Goal: Task Accomplishment & Management: Manage account settings

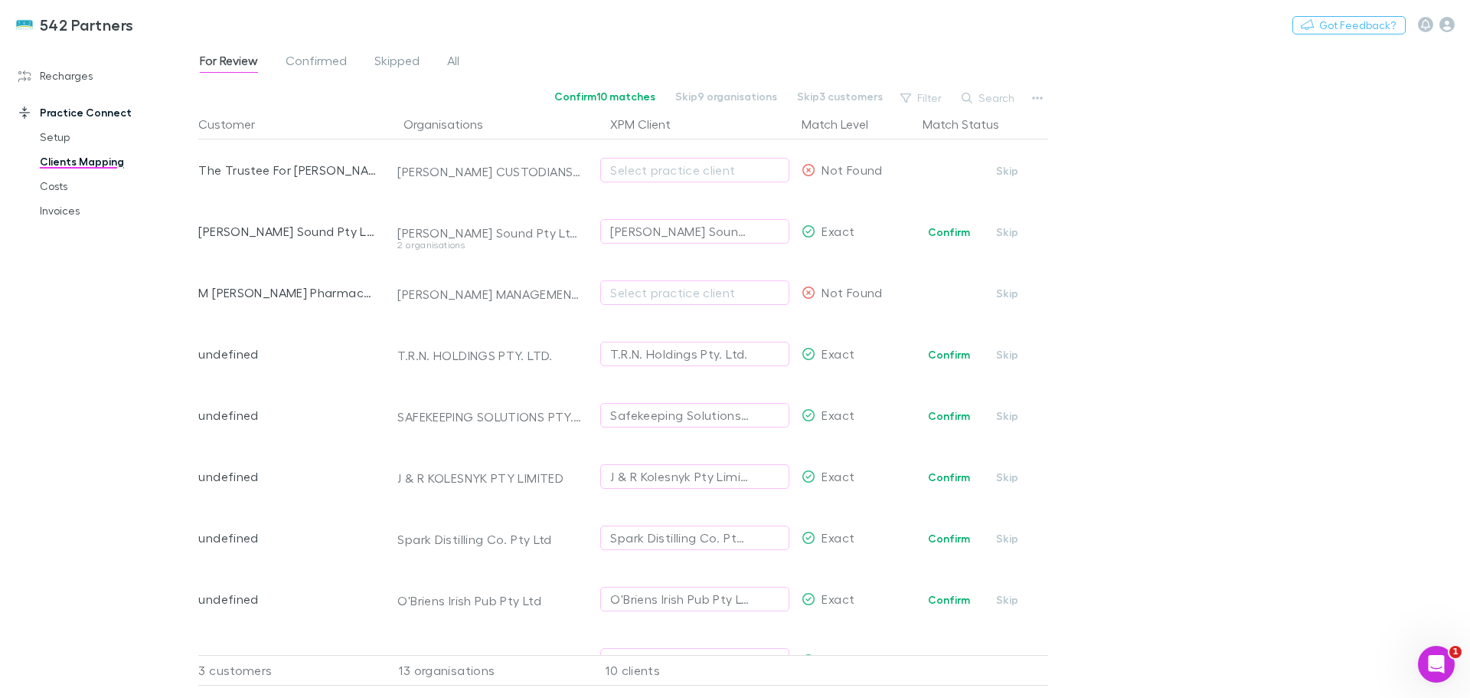
click at [63, 76] on link "Recharges" at bounding box center [105, 76] width 204 height 25
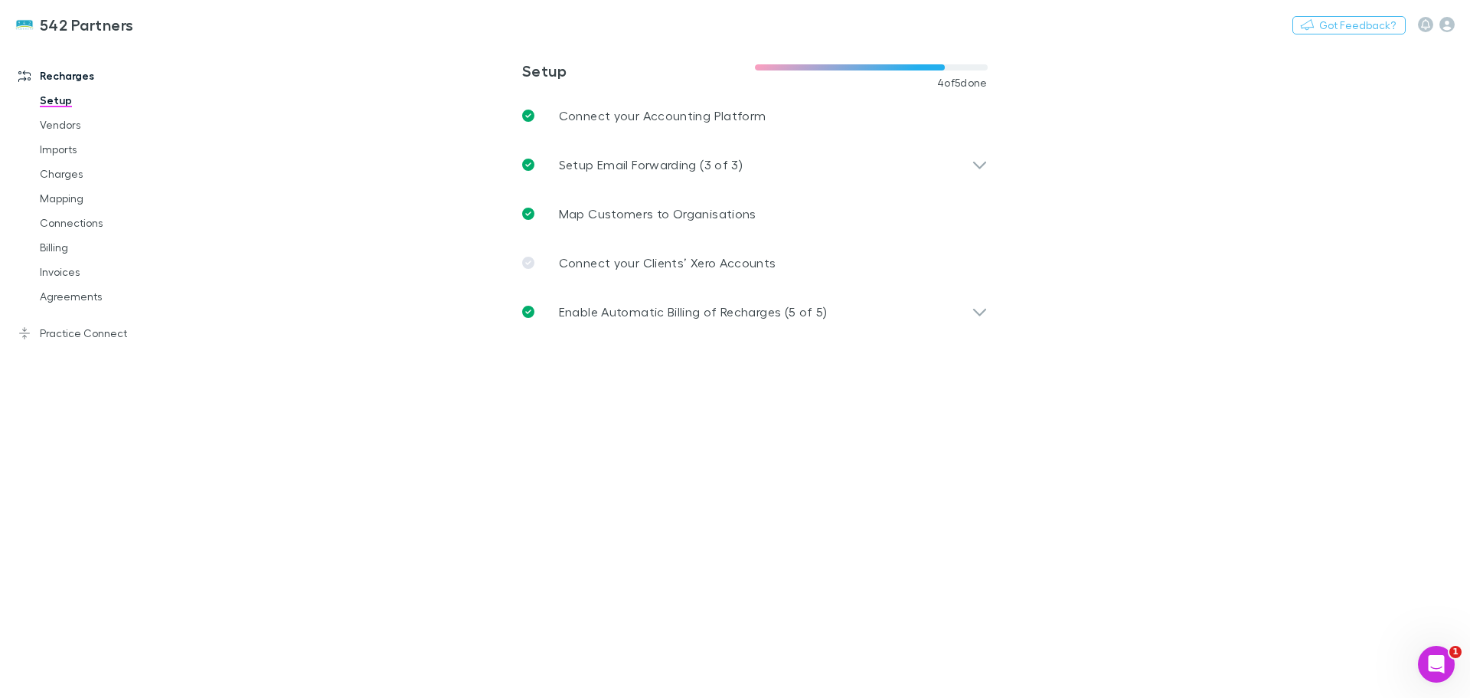
click at [51, 174] on link "Charges" at bounding box center [116, 174] width 182 height 25
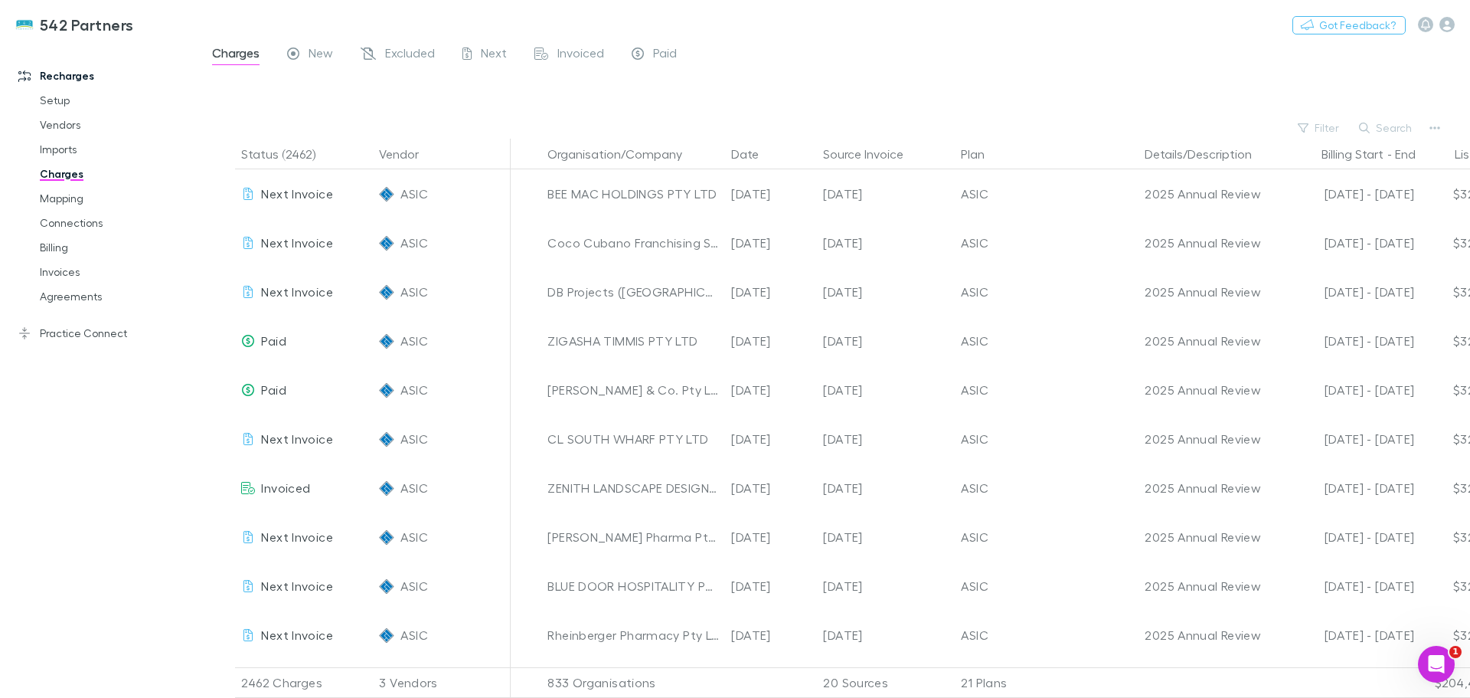
click at [69, 271] on link "Invoices" at bounding box center [116, 272] width 182 height 25
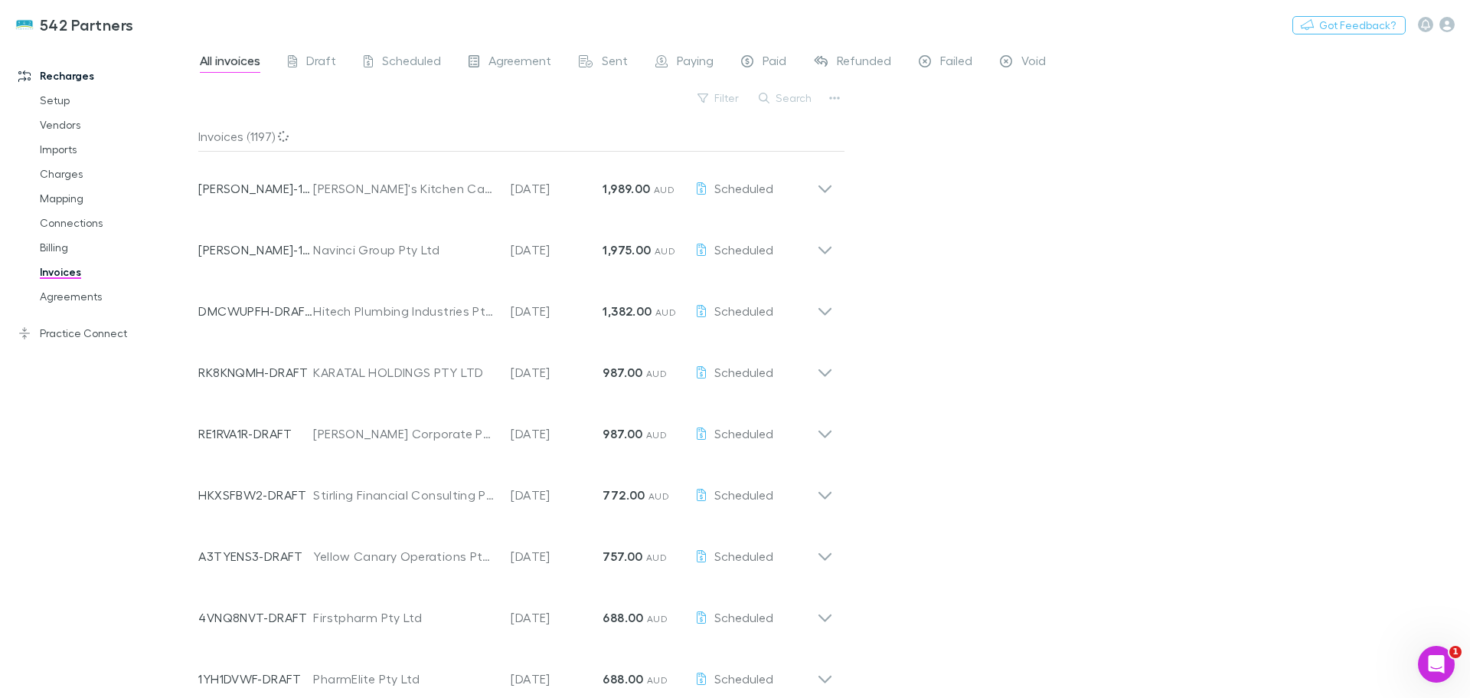
click at [793, 101] on button "Search" at bounding box center [786, 98] width 70 height 18
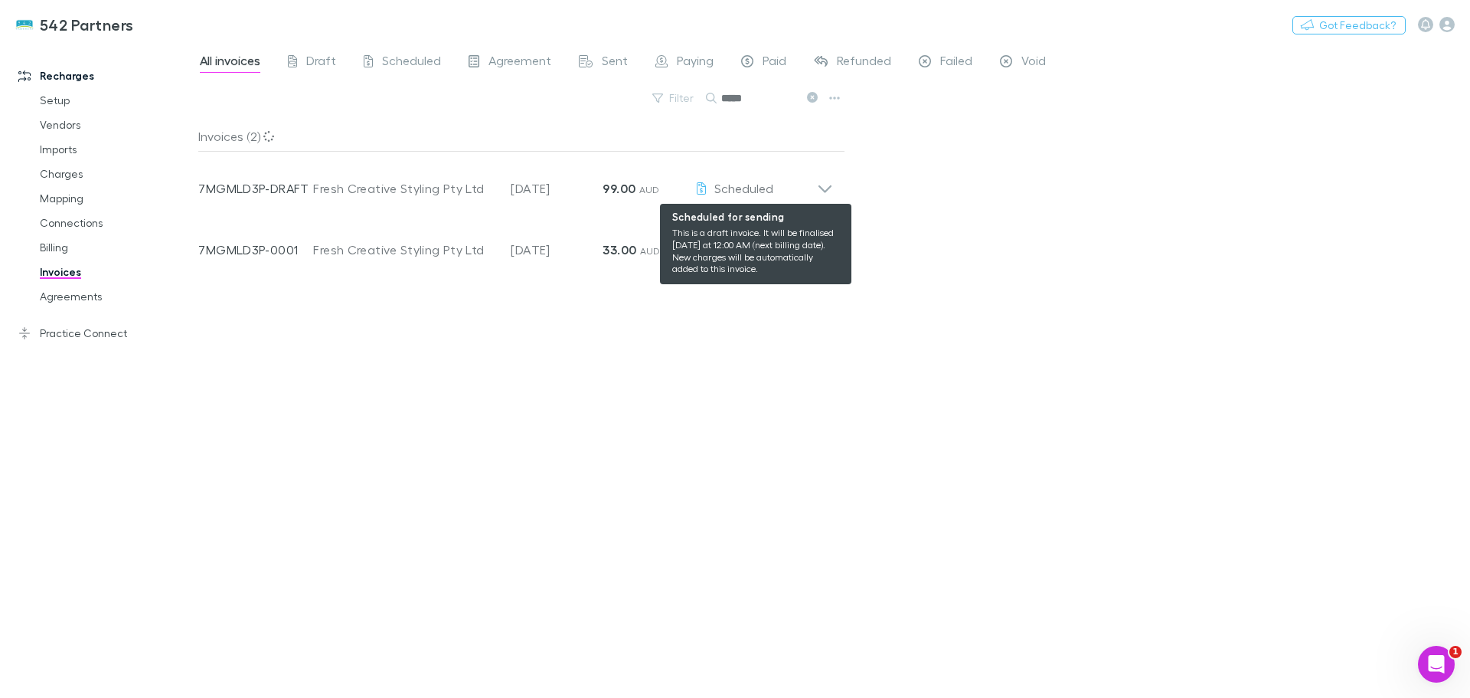
type input "*****"
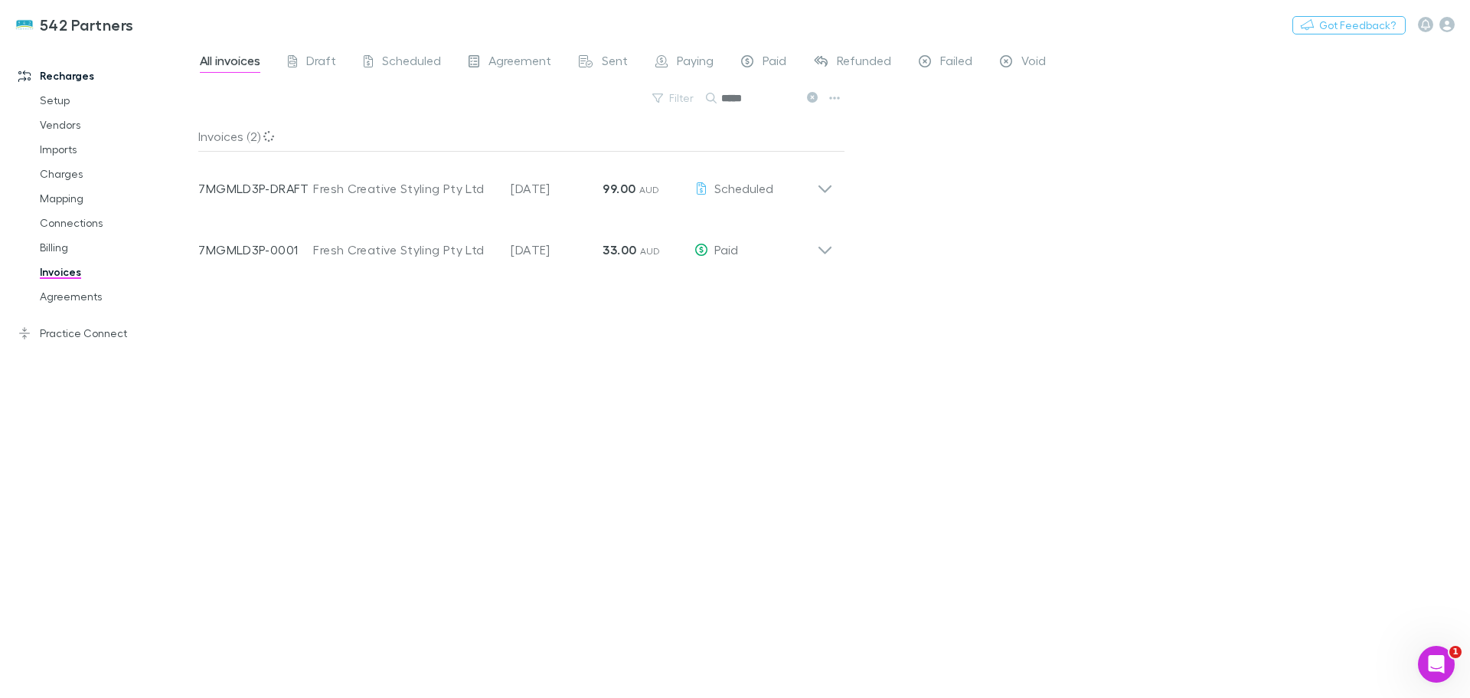
click at [819, 186] on icon at bounding box center [825, 182] width 16 height 31
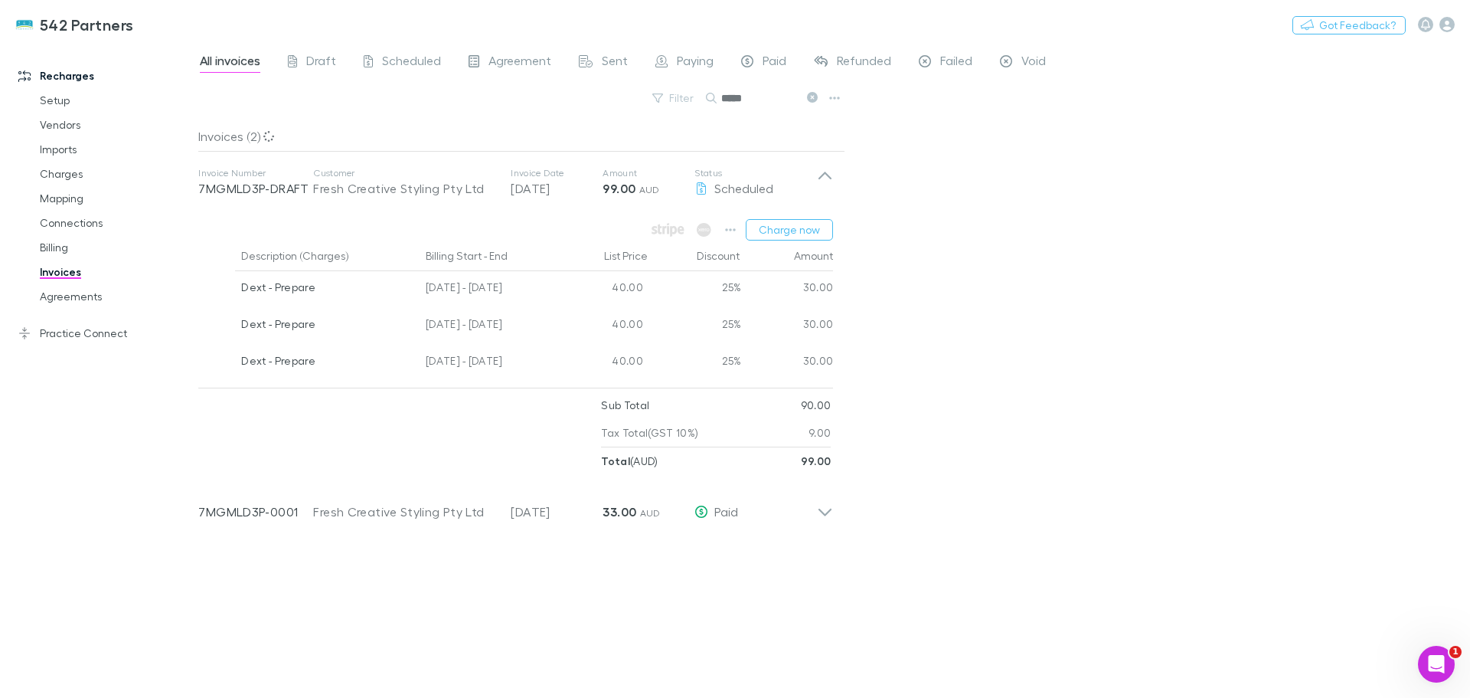
click at [734, 229] on icon "button" at bounding box center [730, 230] width 11 height 12
click at [727, 226] on div at bounding box center [735, 349] width 1470 height 698
click at [55, 244] on link "Billing" at bounding box center [116, 247] width 182 height 25
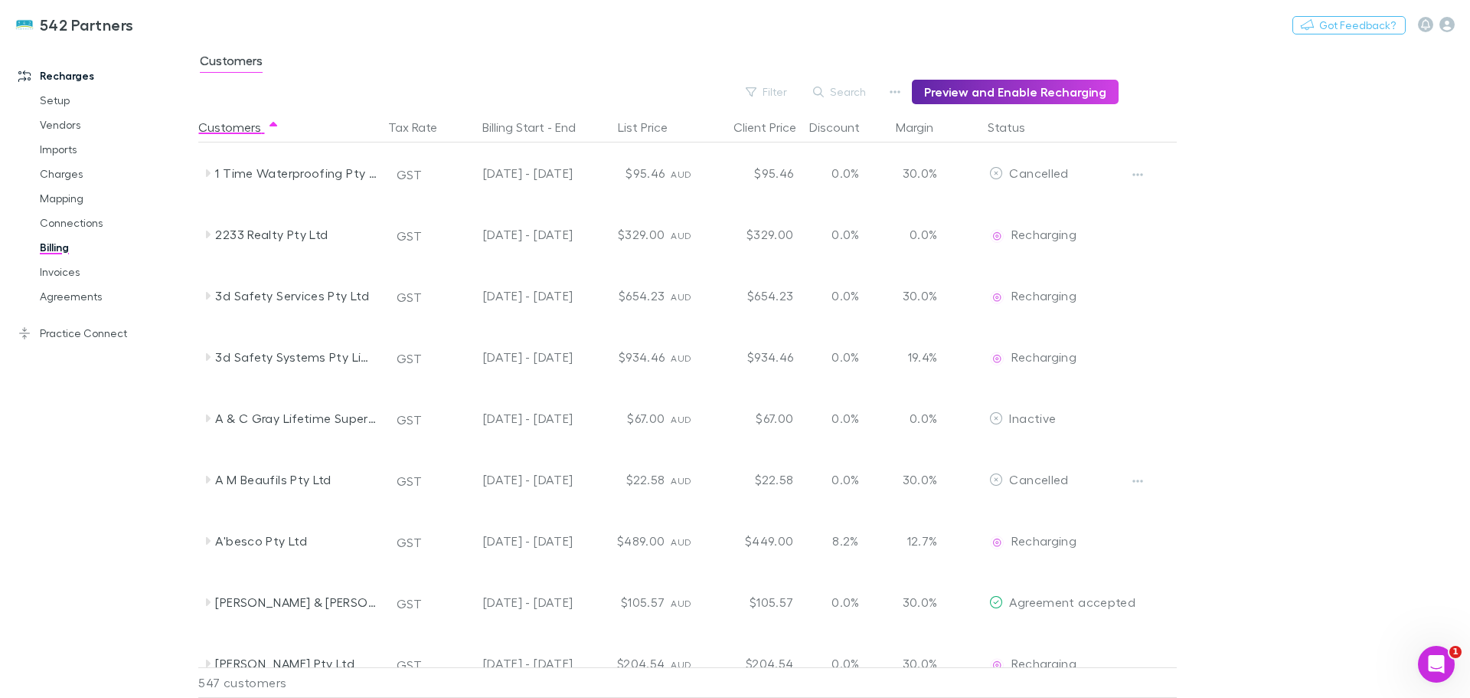
click at [855, 87] on button "Search" at bounding box center [841, 92] width 70 height 18
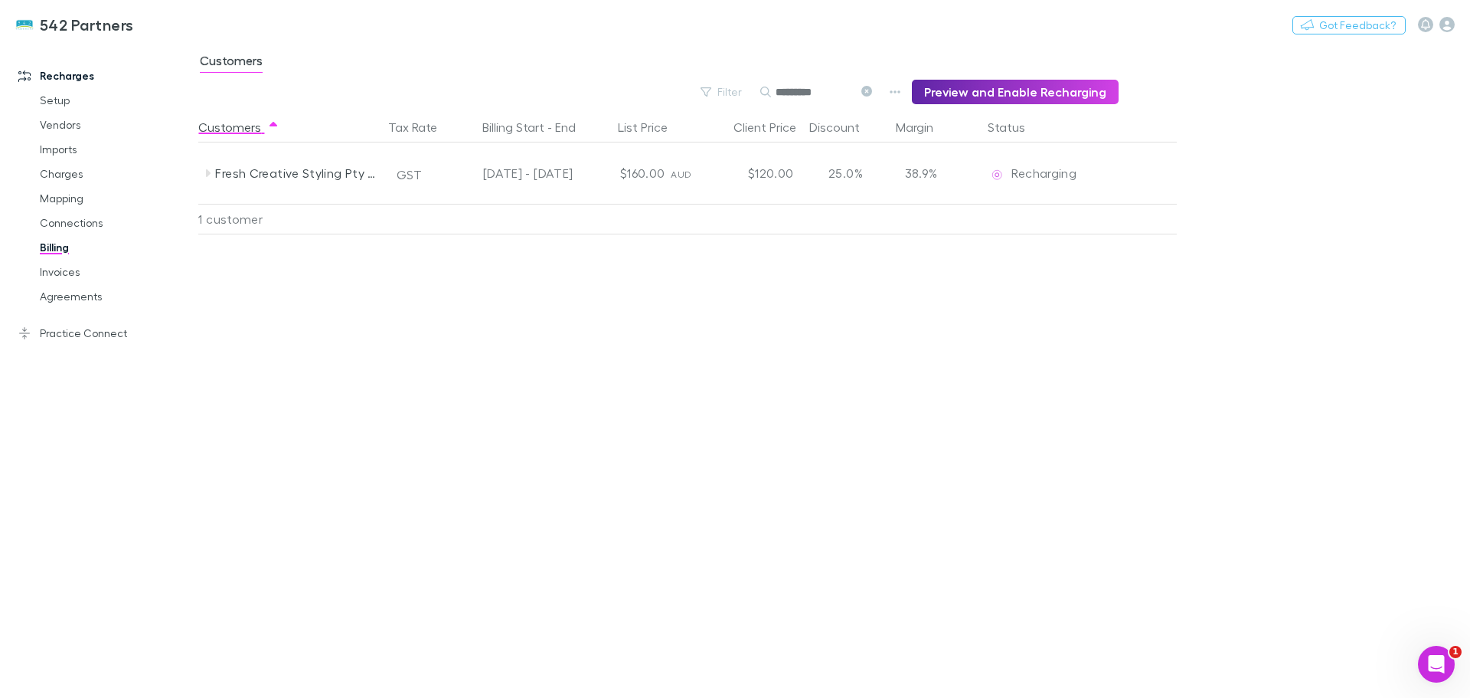
type input "*********"
click at [210, 175] on icon at bounding box center [207, 173] width 12 height 12
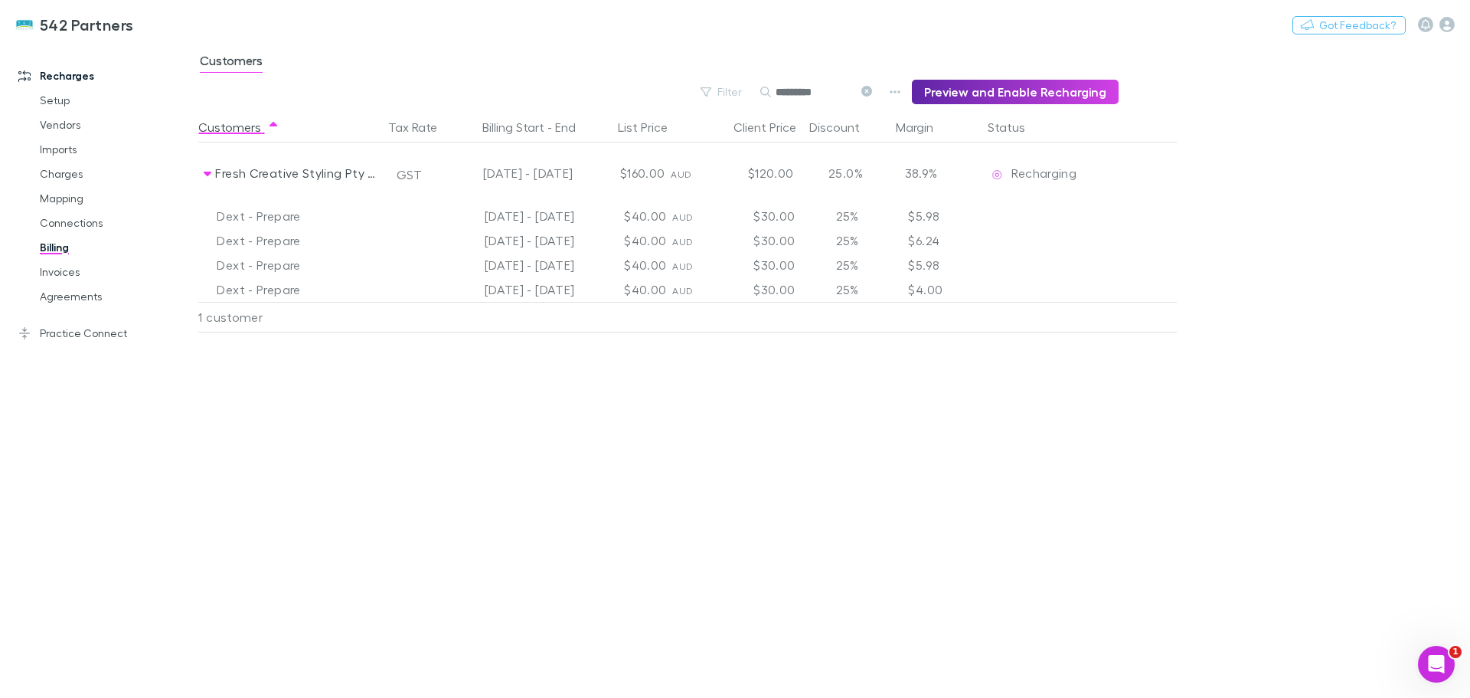
click at [51, 195] on link "Mapping" at bounding box center [116, 198] width 182 height 25
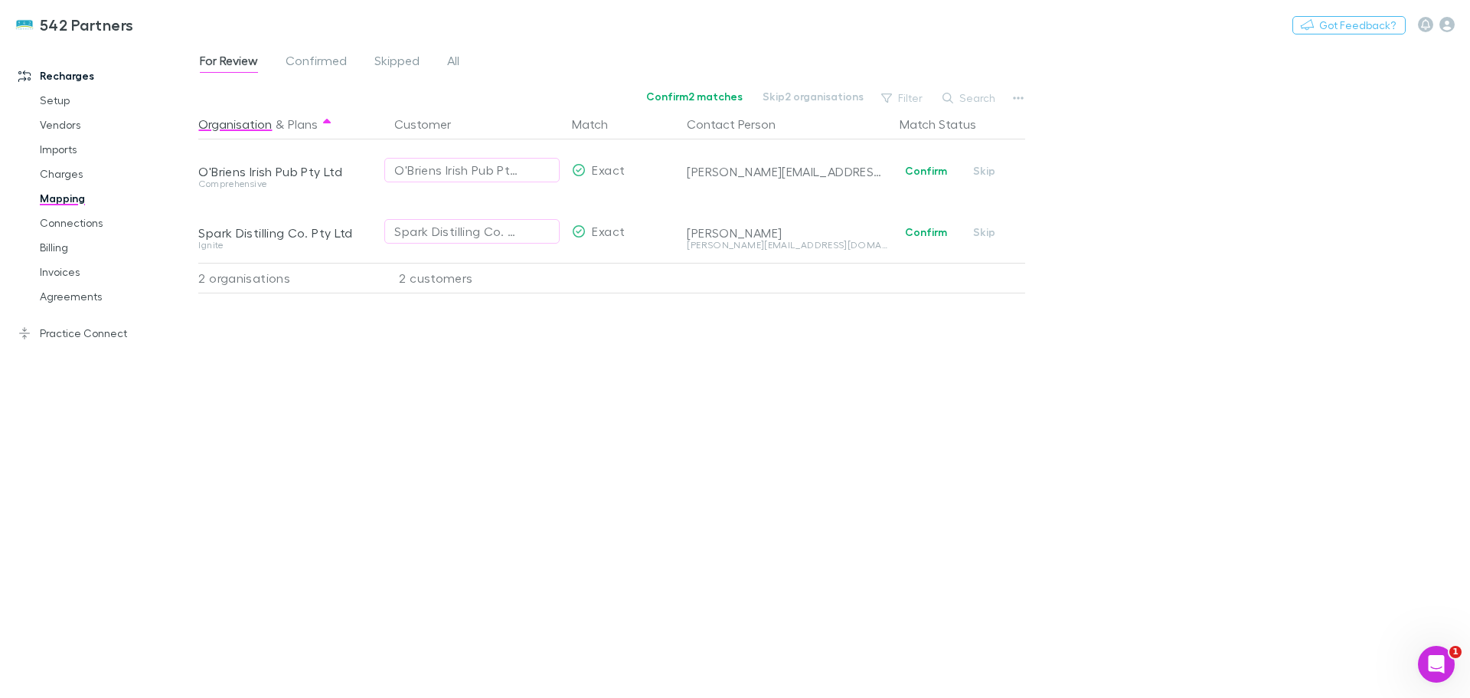
click at [455, 63] on span "All" at bounding box center [453, 63] width 12 height 20
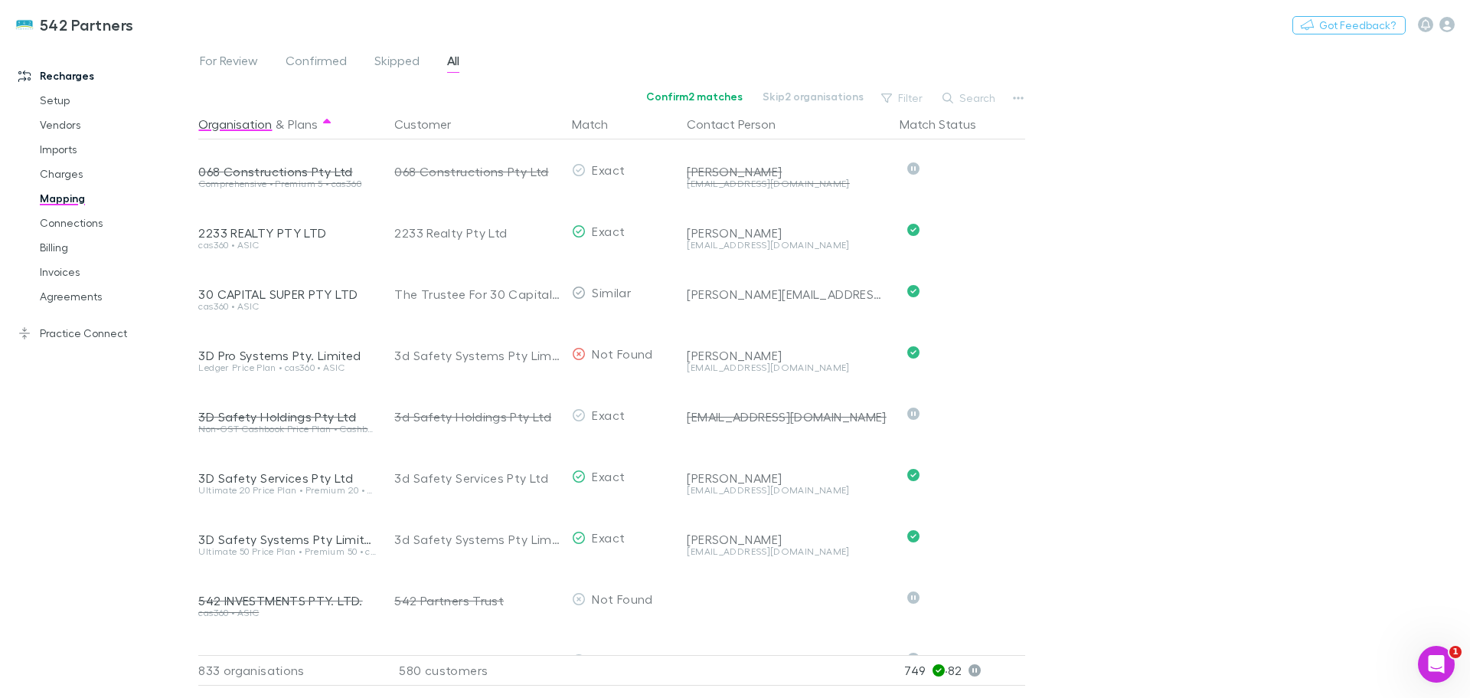
click at [968, 97] on button "Search" at bounding box center [970, 98] width 70 height 18
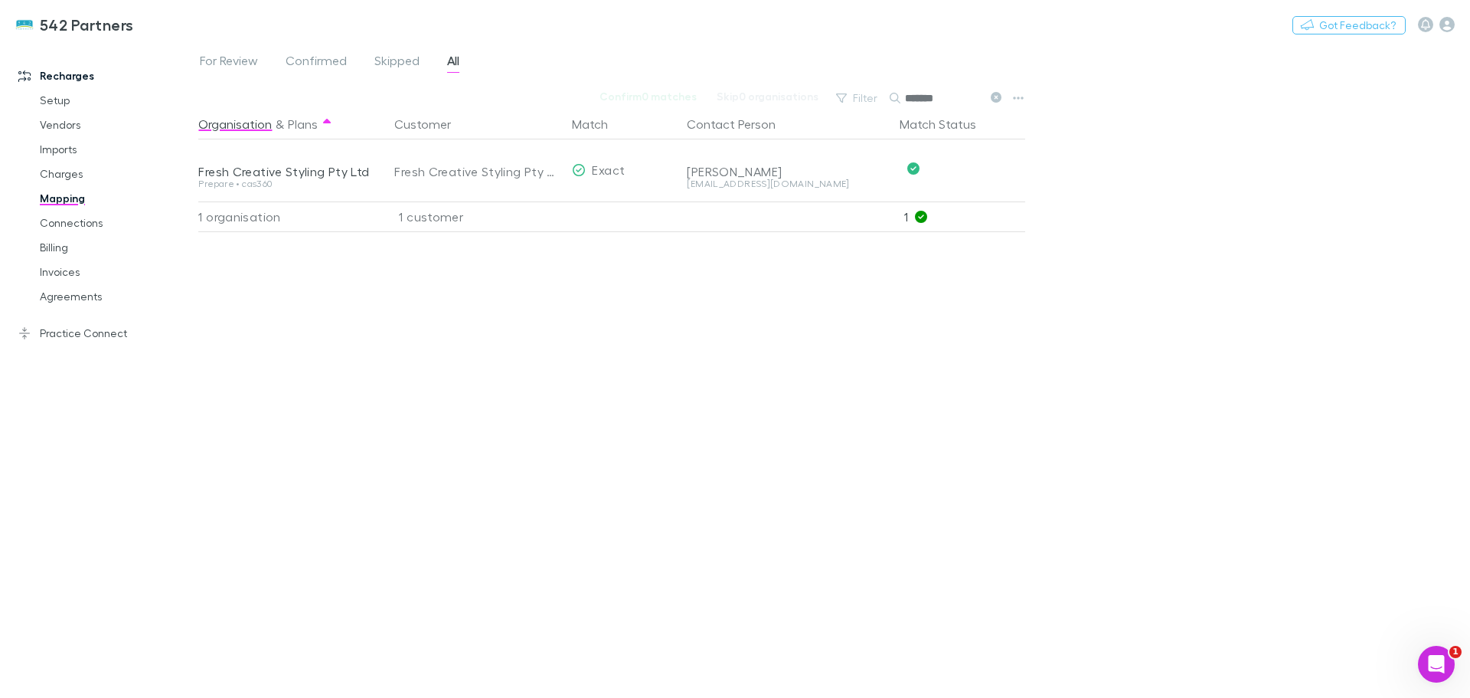
type input "*******"
click at [971, 169] on button "Undo" at bounding box center [971, 168] width 49 height 18
click at [917, 169] on button "Confirm" at bounding box center [926, 171] width 62 height 18
click at [67, 171] on link "Charges" at bounding box center [116, 174] width 182 height 25
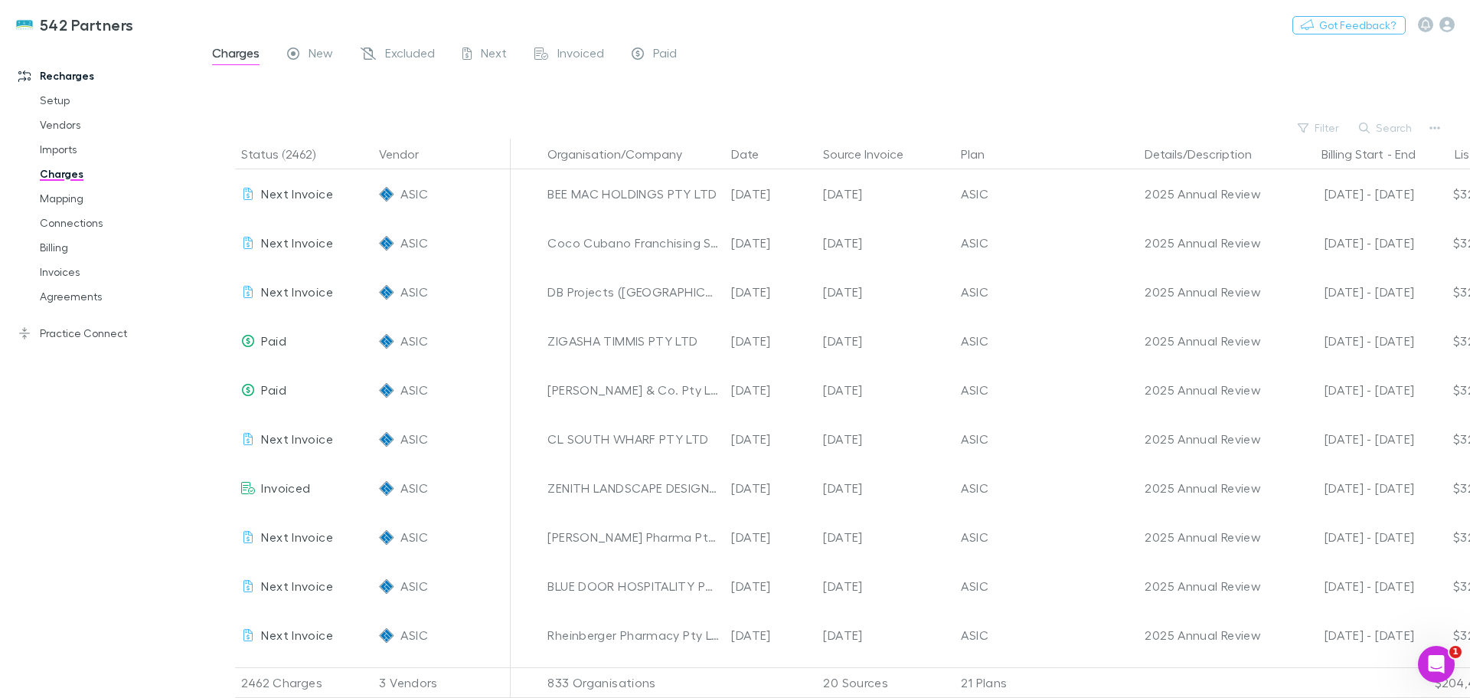
click at [1378, 124] on button "Search" at bounding box center [1387, 128] width 70 height 18
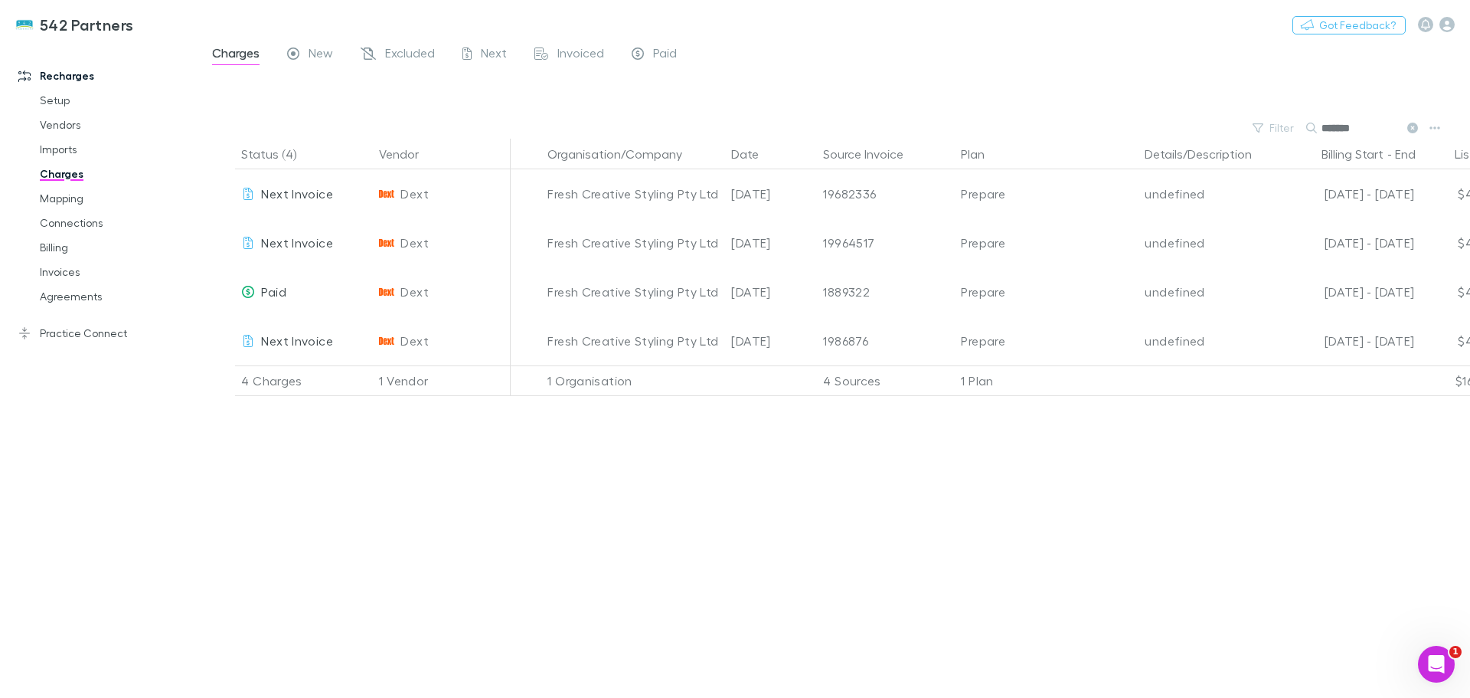
type input "*******"
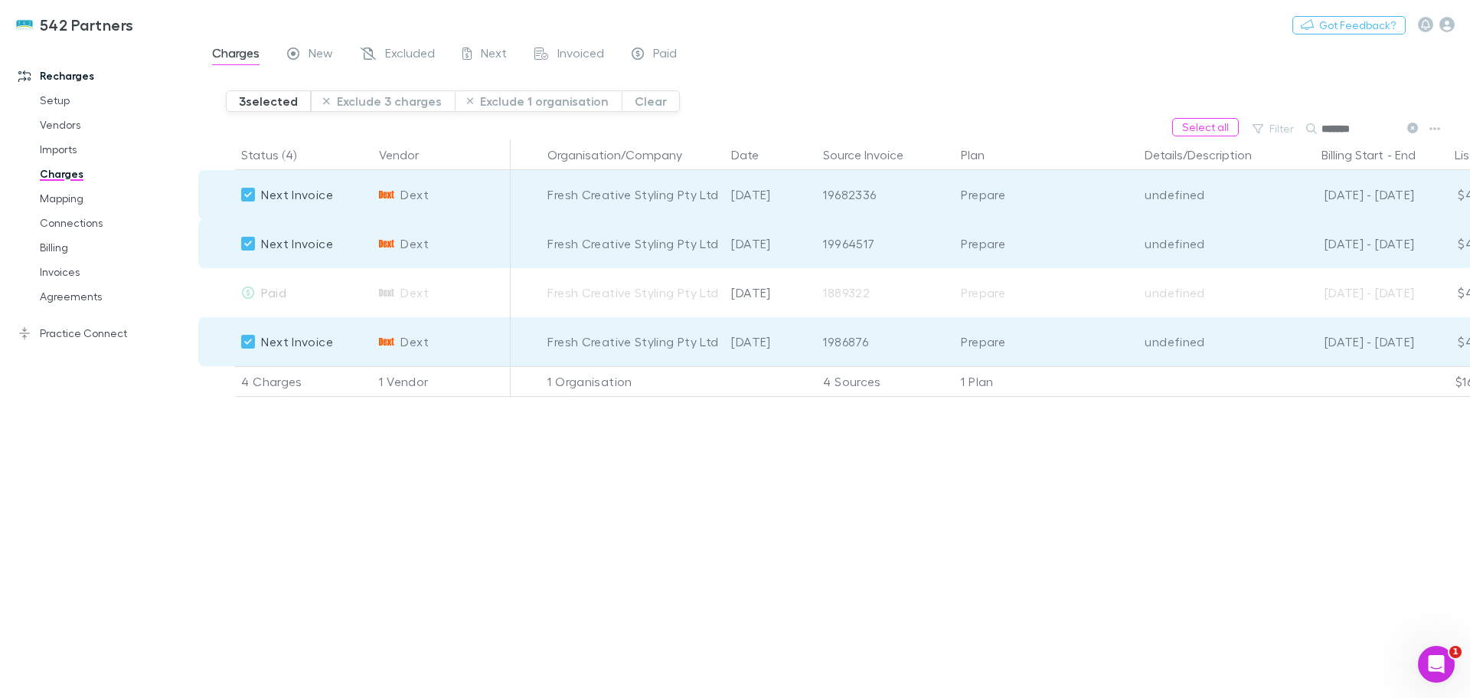
click at [427, 98] on button "Exclude 3 charges" at bounding box center [383, 100] width 144 height 21
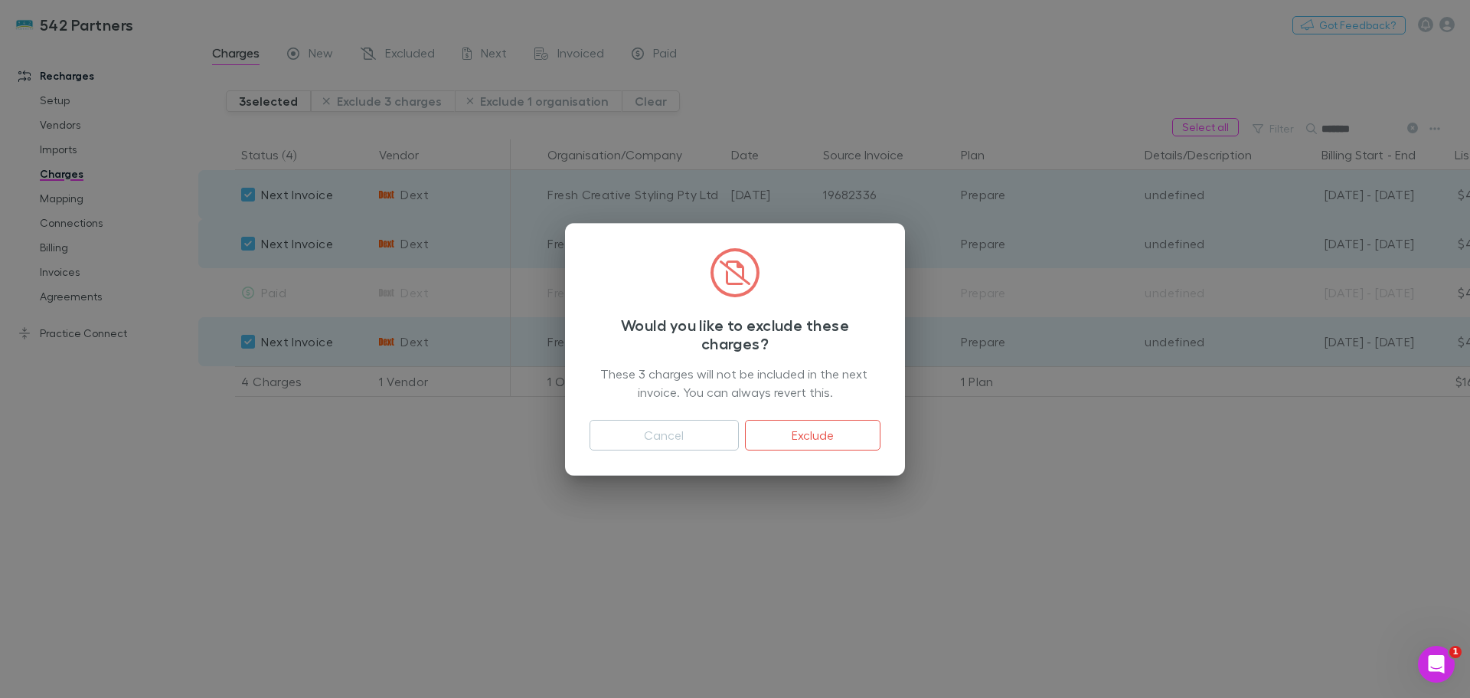
click at [784, 434] on button "Exclude" at bounding box center [813, 435] width 136 height 31
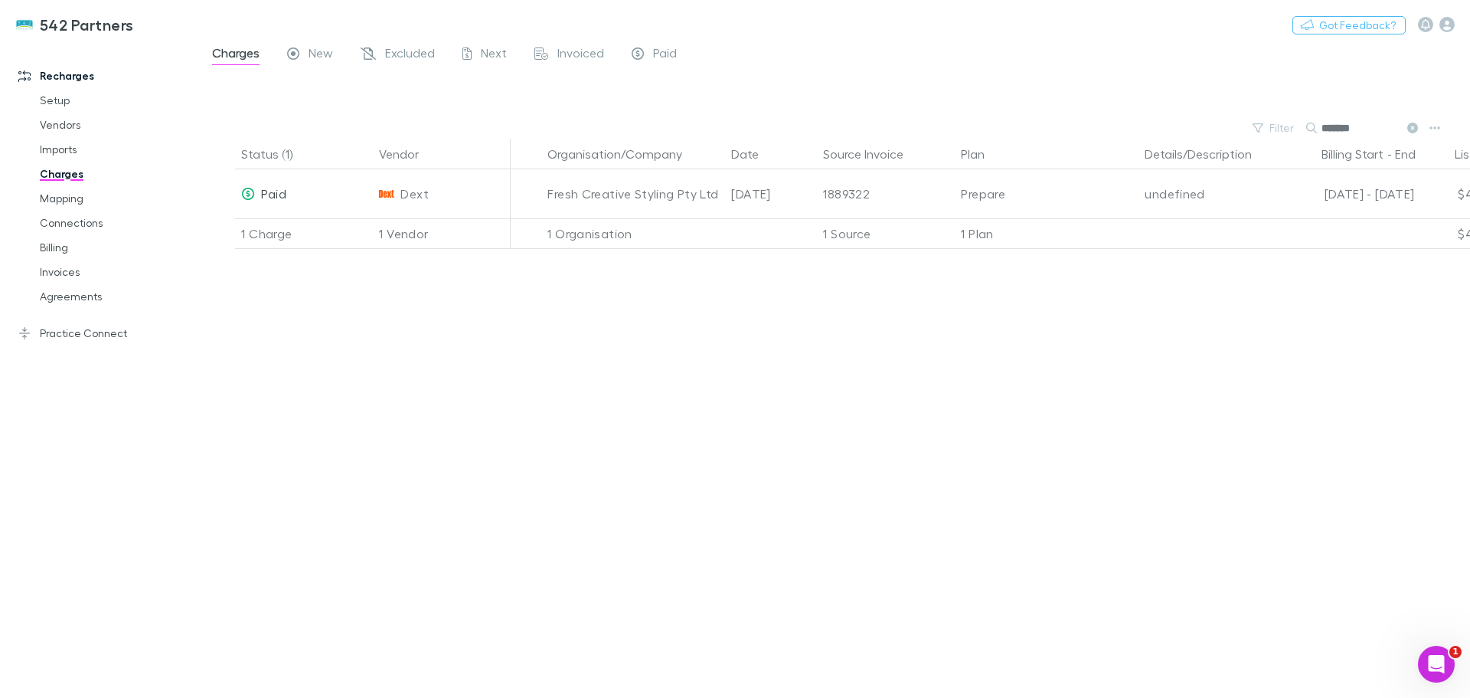
click at [67, 301] on link "Agreements" at bounding box center [116, 296] width 182 height 25
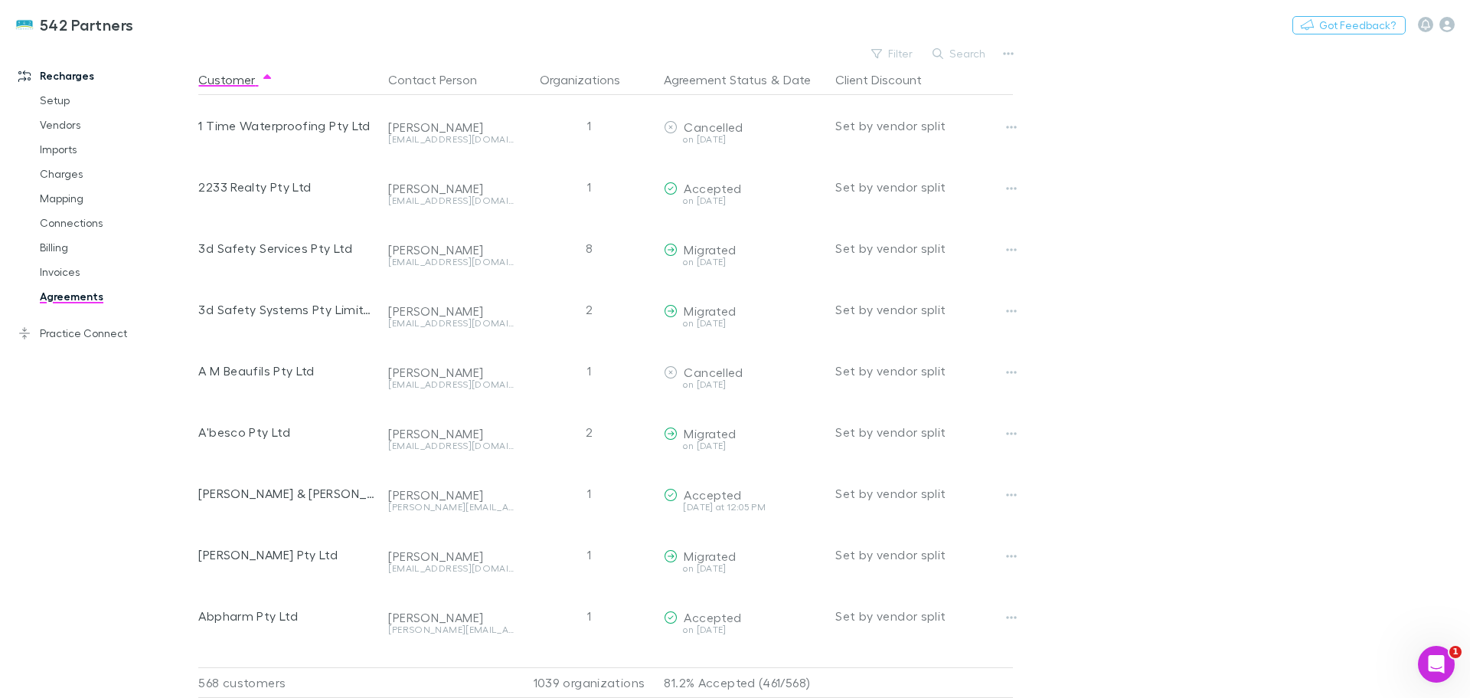
click at [961, 55] on button "Search" at bounding box center [960, 53] width 70 height 18
click at [63, 270] on link "Invoices" at bounding box center [116, 272] width 182 height 25
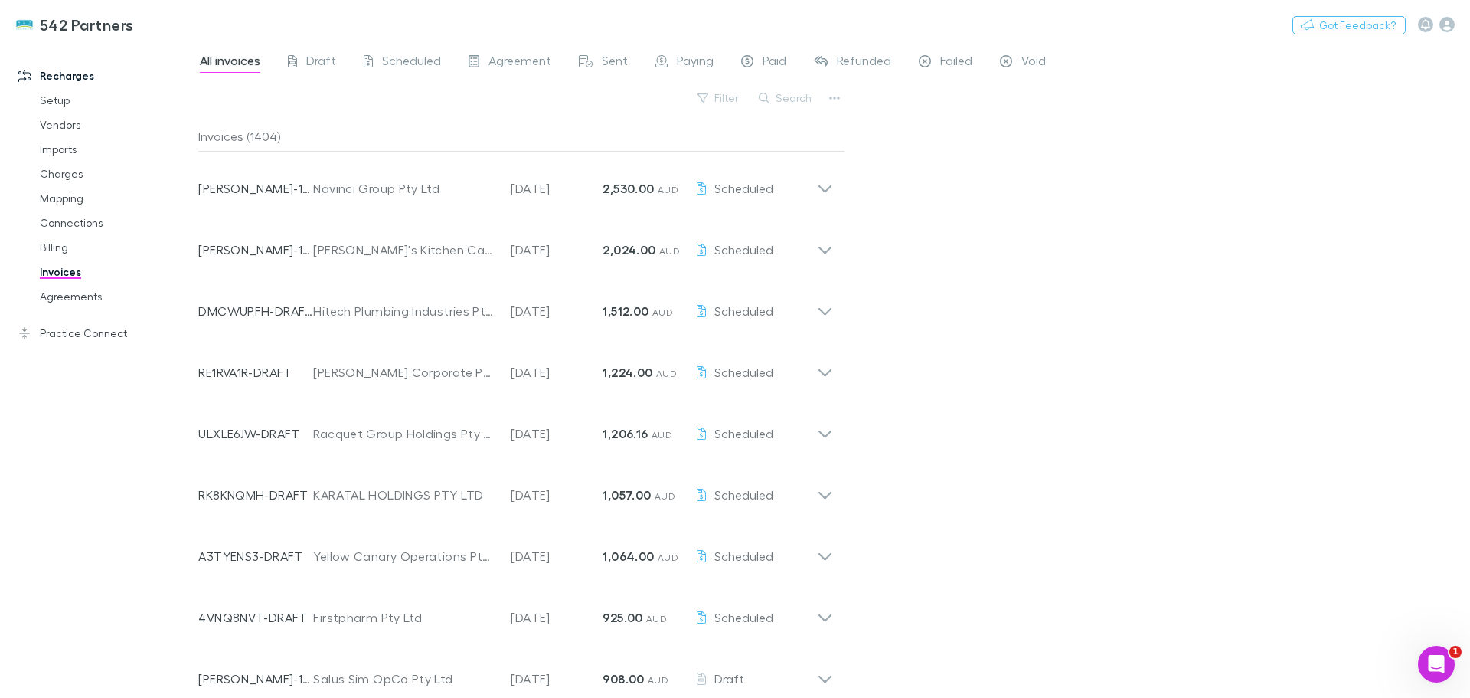
click at [790, 96] on button "Search" at bounding box center [786, 98] width 70 height 18
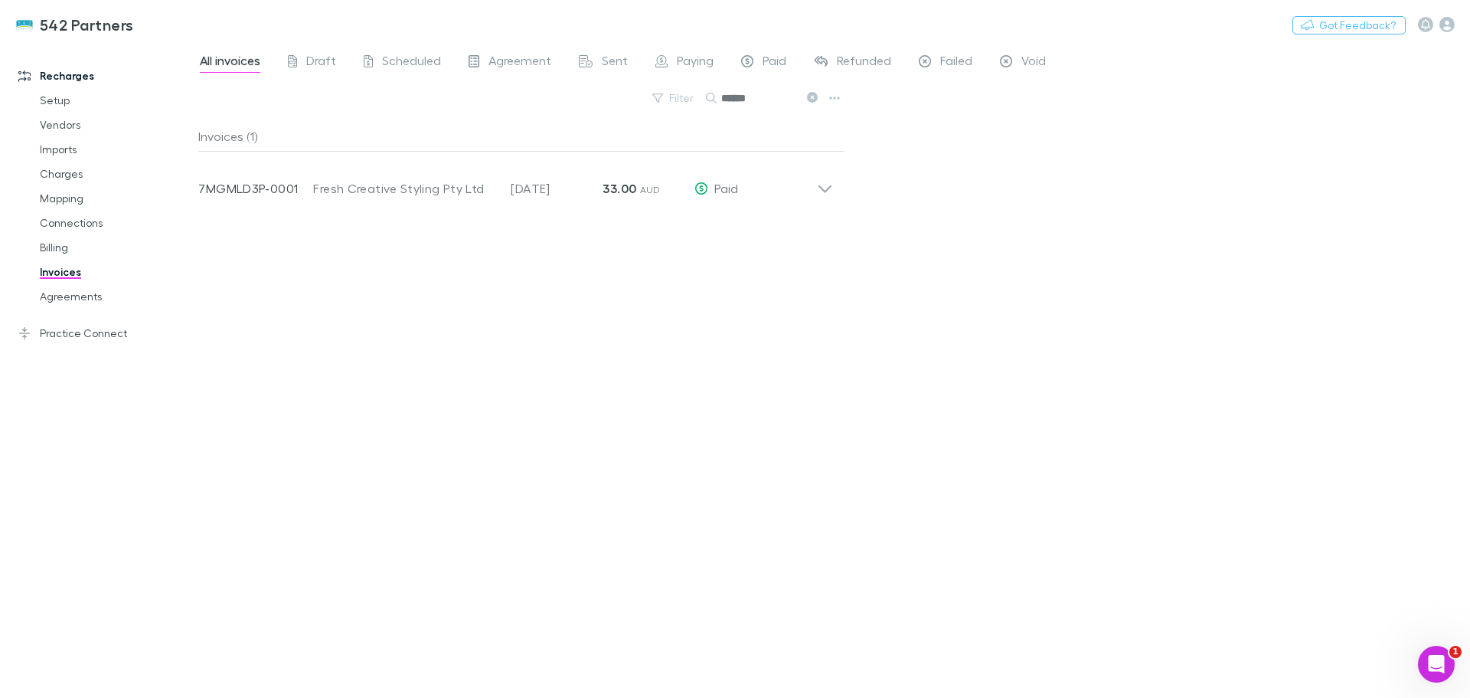
click at [825, 189] on icon at bounding box center [825, 182] width 16 height 31
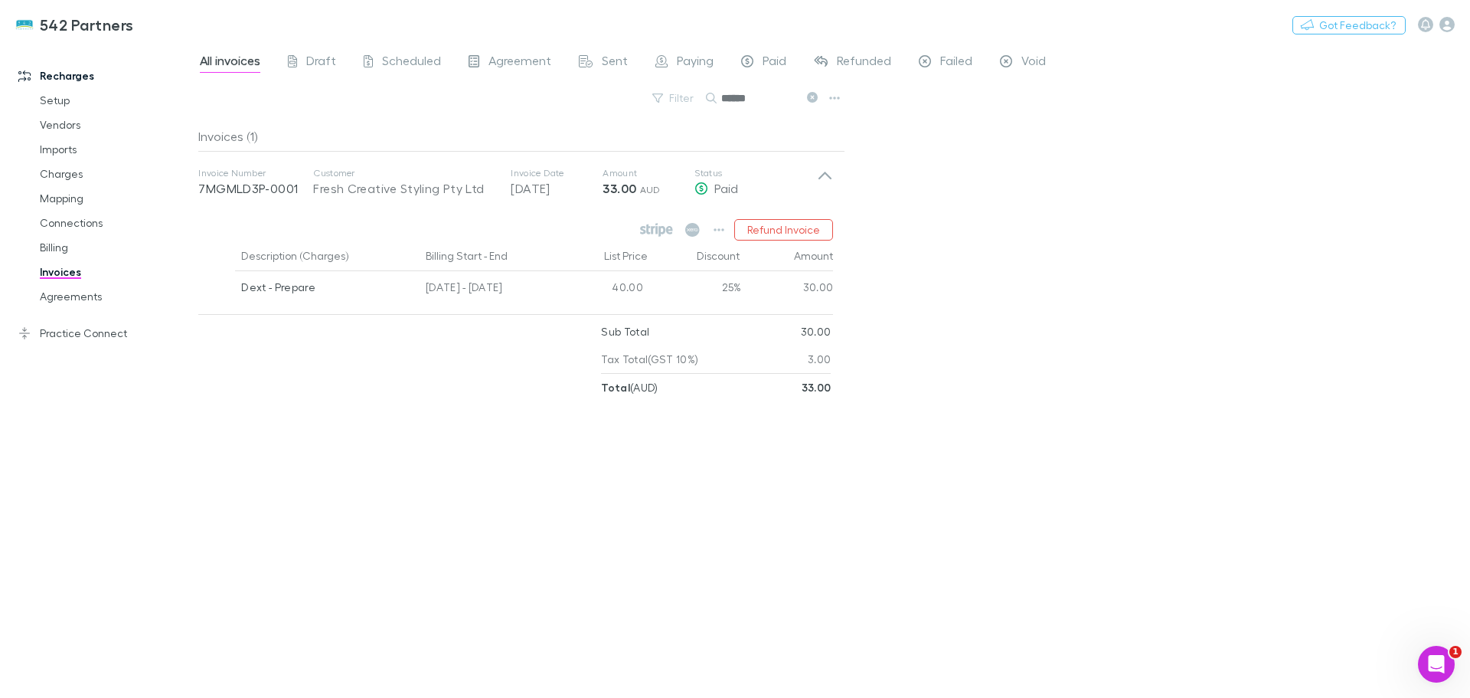
click at [809, 94] on icon at bounding box center [812, 97] width 11 height 11
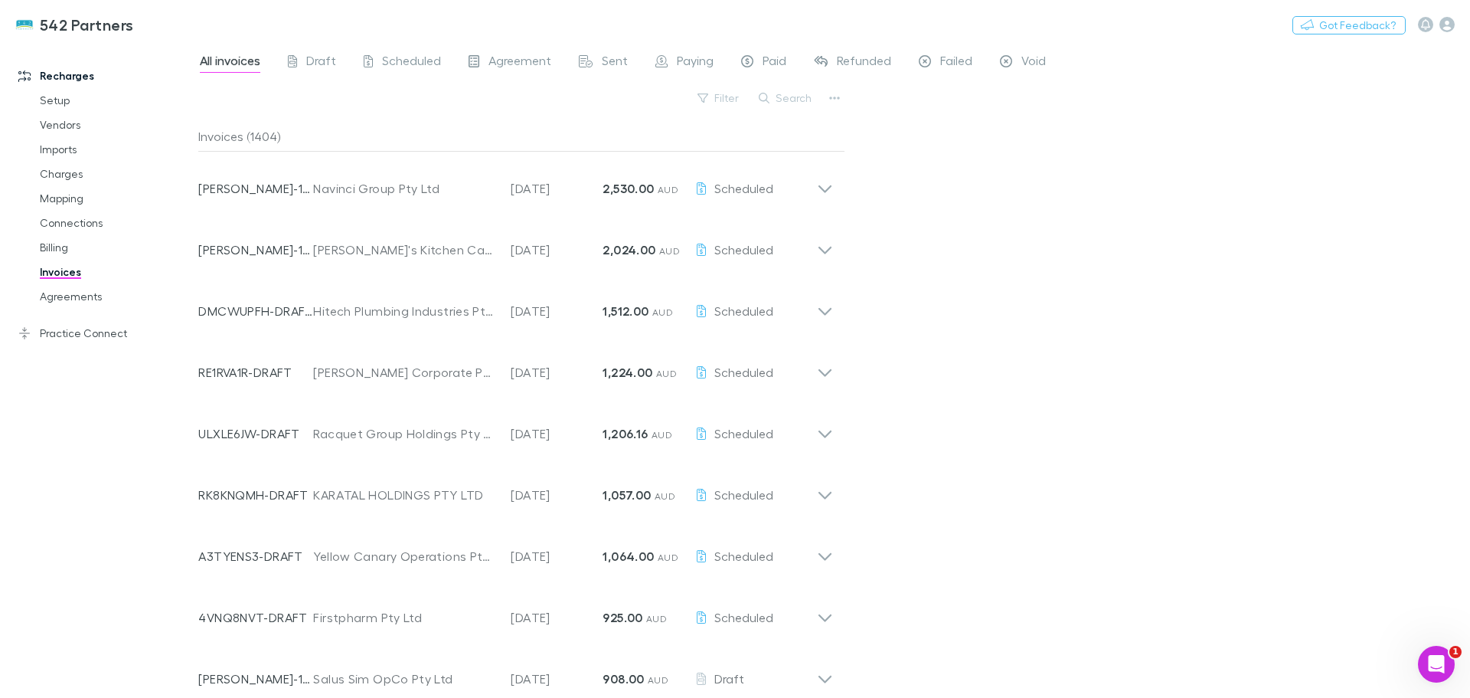
click at [779, 93] on button "Search" at bounding box center [786, 98] width 70 height 18
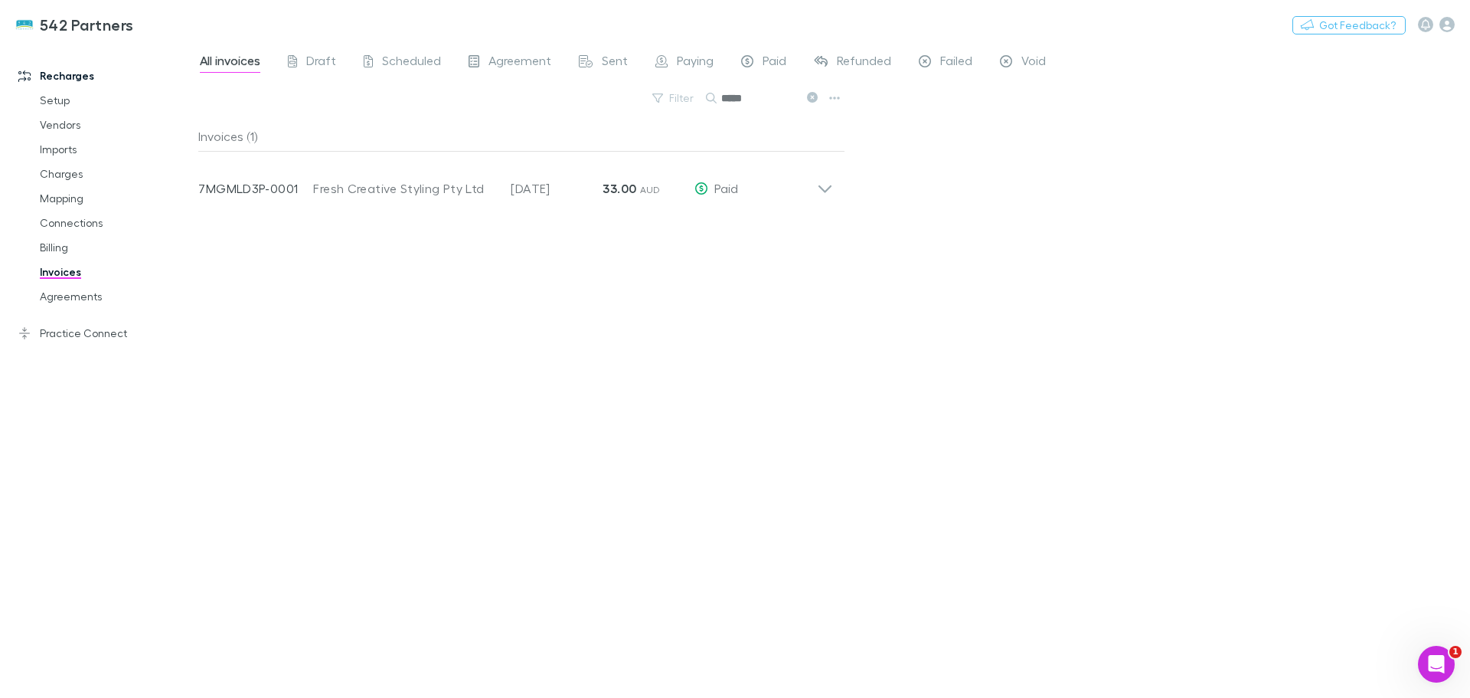
type input "*****"
click at [827, 185] on icon at bounding box center [825, 182] width 16 height 31
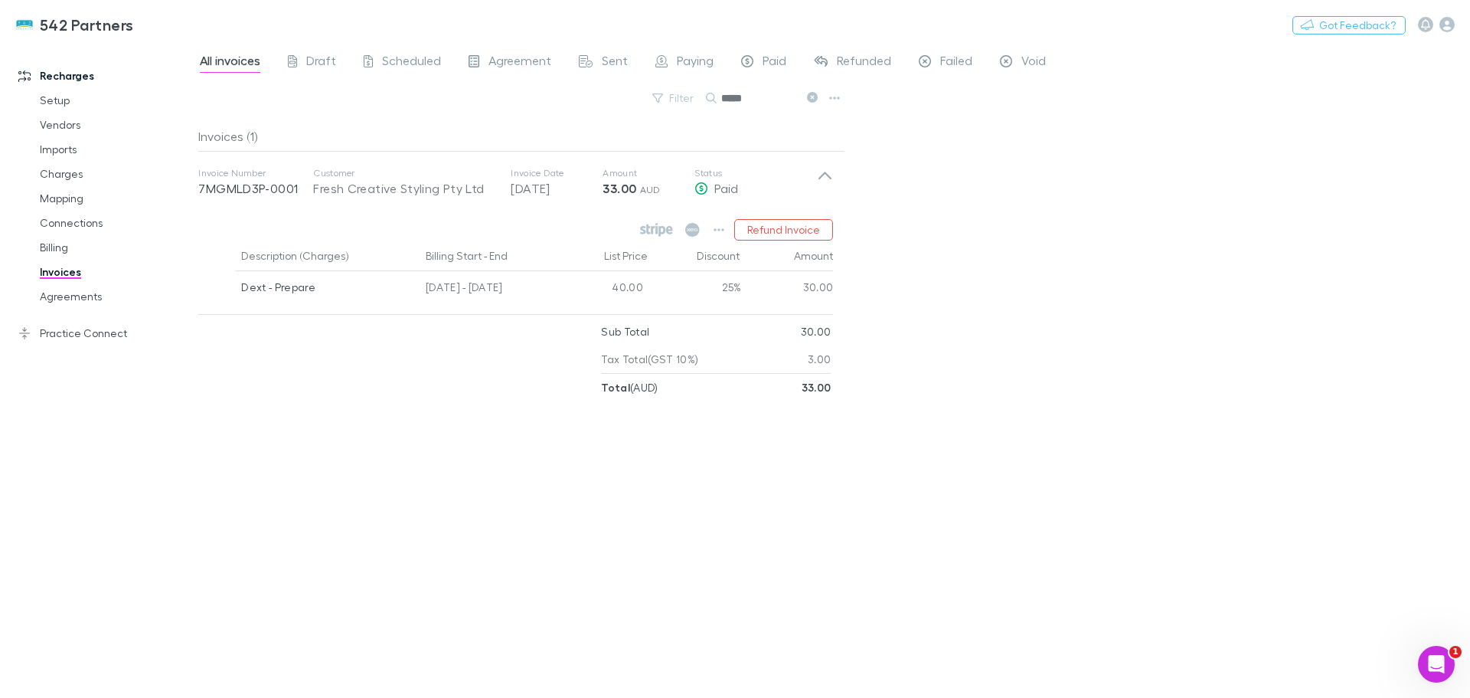
click at [722, 230] on icon "button" at bounding box center [719, 230] width 11 height 12
click at [951, 240] on div at bounding box center [735, 349] width 1470 height 698
click at [811, 97] on icon at bounding box center [812, 97] width 11 height 11
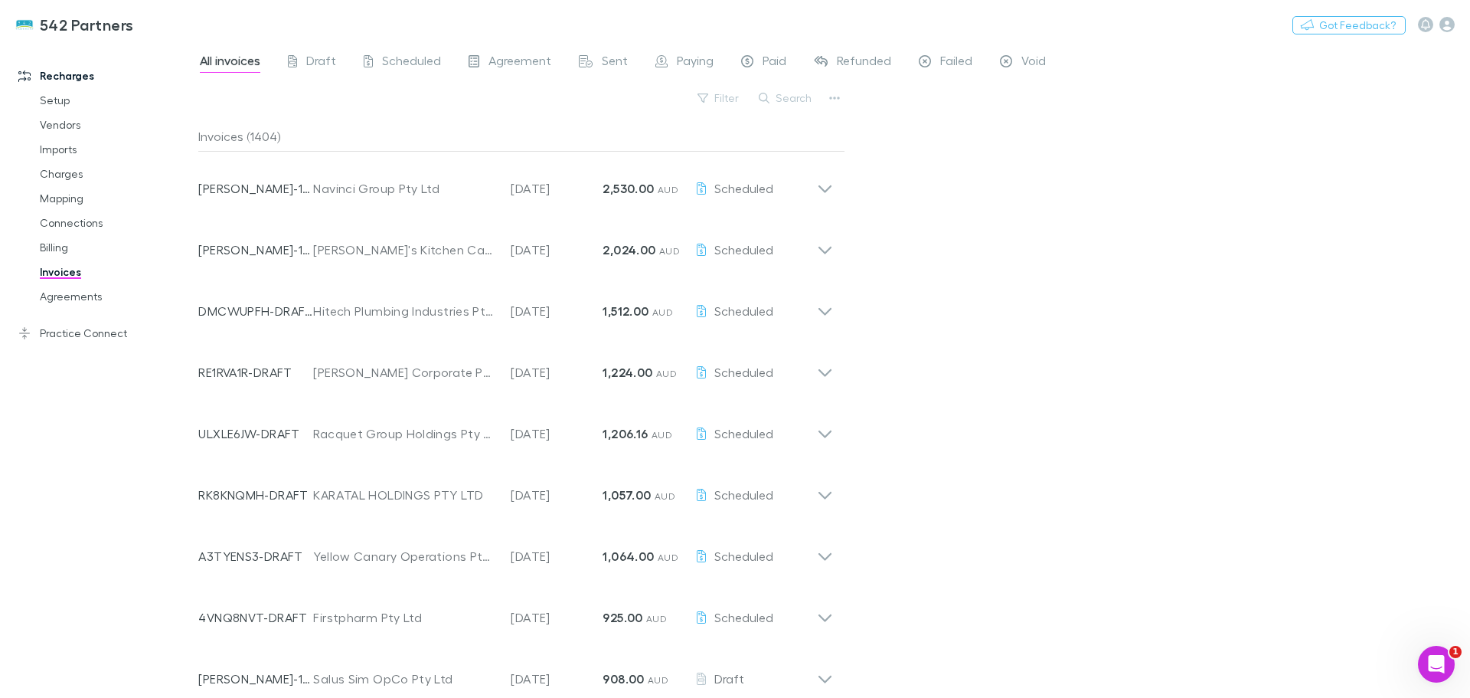
click at [790, 101] on button "Search" at bounding box center [786, 98] width 70 height 18
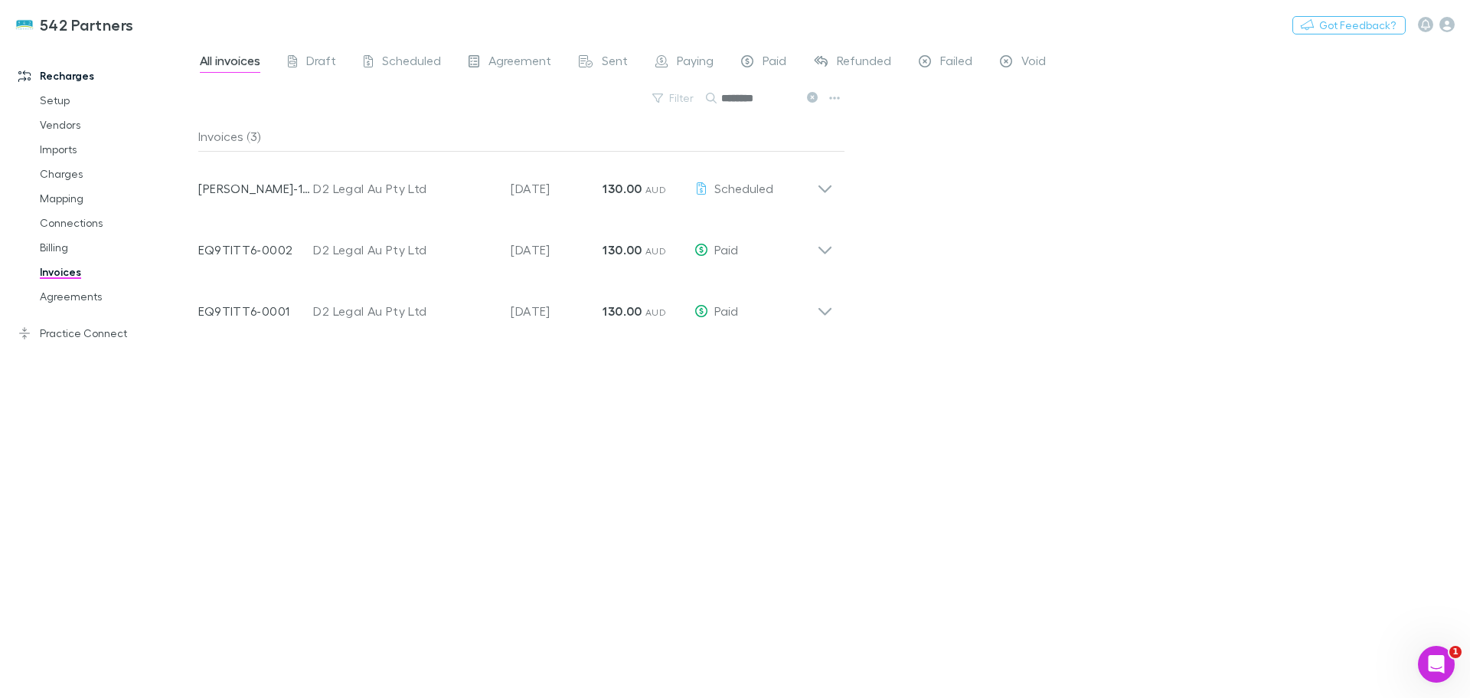
type input "********"
click at [822, 184] on icon at bounding box center [825, 182] width 16 height 31
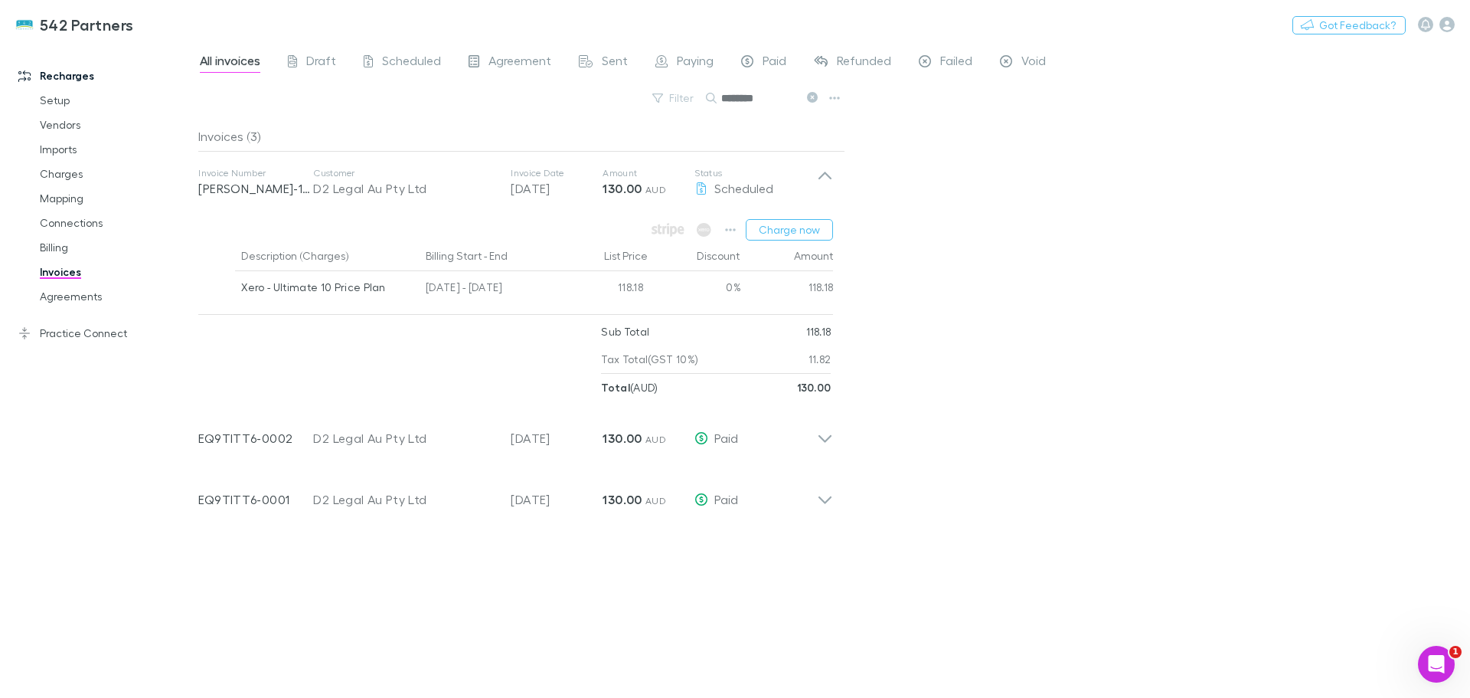
click at [823, 171] on icon at bounding box center [825, 182] width 16 height 31
